Goal: Find specific page/section: Find specific page/section

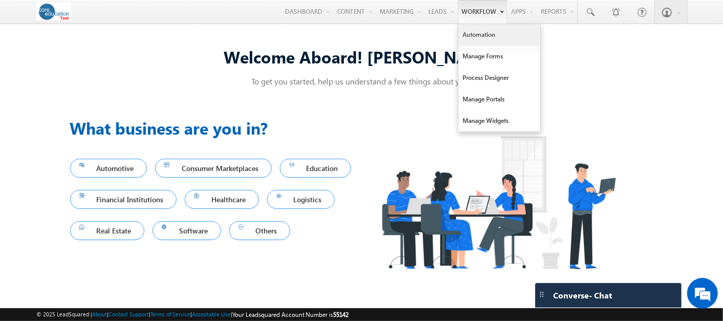
click at [478, 35] on link "Automation" at bounding box center [500, 34] width 82 height 21
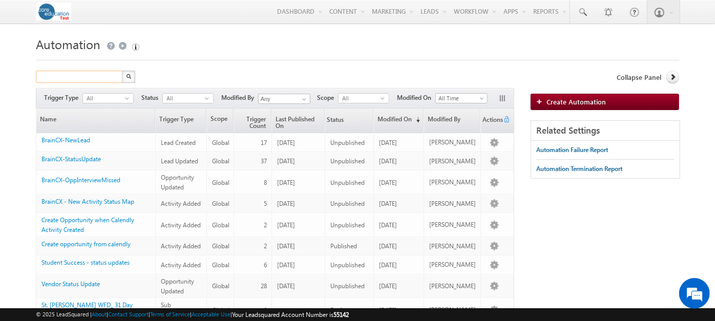
click at [66, 77] on input "text" at bounding box center [80, 77] width 88 height 12
type input "arcadia"
click at [122, 71] on button "button" at bounding box center [128, 77] width 13 height 12
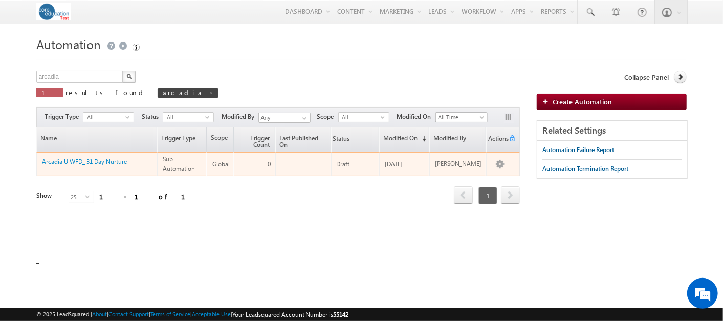
click at [107, 152] on td "Arcadia U WFD_ 31 Day Nurture" at bounding box center [96, 164] width 121 height 24
click at [103, 158] on link "Arcadia U WFD_ 31 Day Nurture" at bounding box center [84, 162] width 85 height 8
click at [104, 164] on link "Arcadia U WFD_ 31 Day Nurture" at bounding box center [84, 162] width 85 height 8
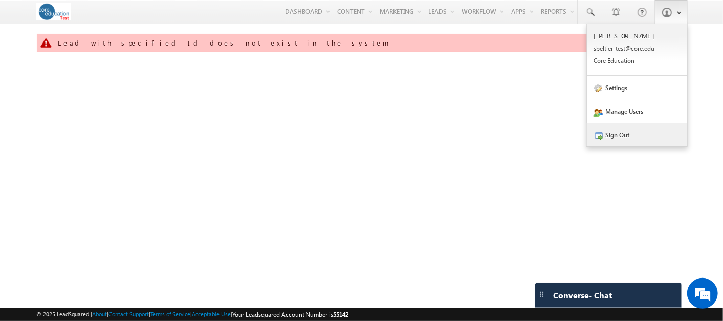
click at [613, 138] on link "Sign Out" at bounding box center [637, 135] width 100 height 24
